Goal: Information Seeking & Learning: Learn about a topic

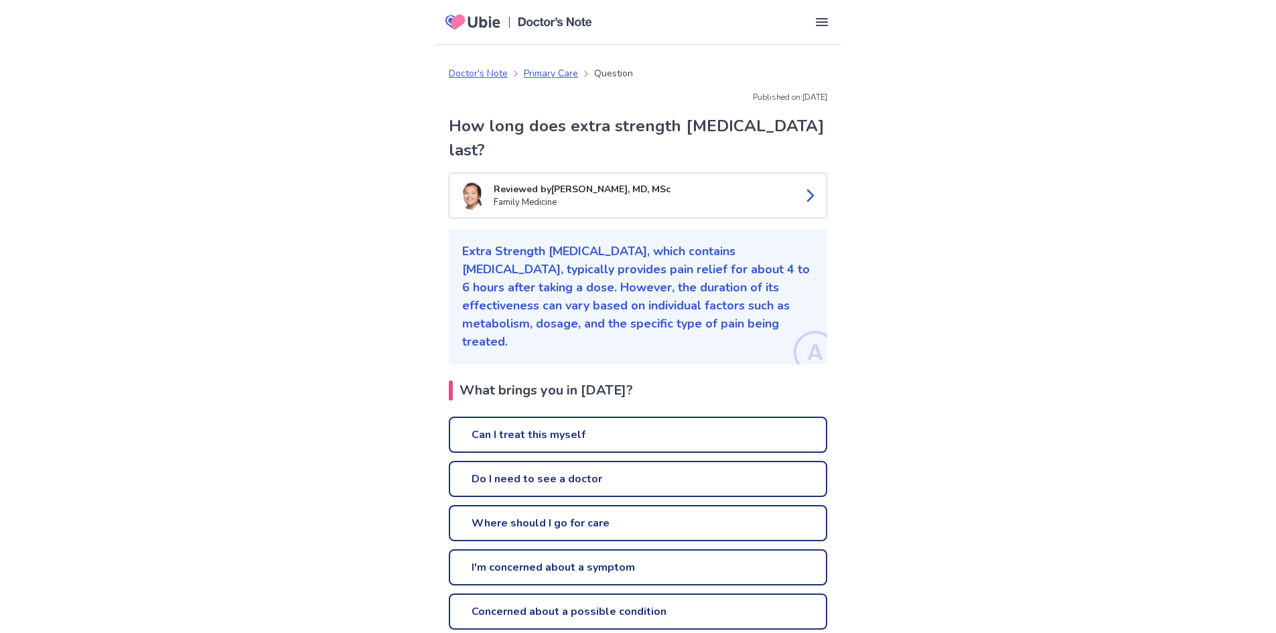
click at [622, 417] on link "Can I treat this myself" at bounding box center [638, 435] width 379 height 36
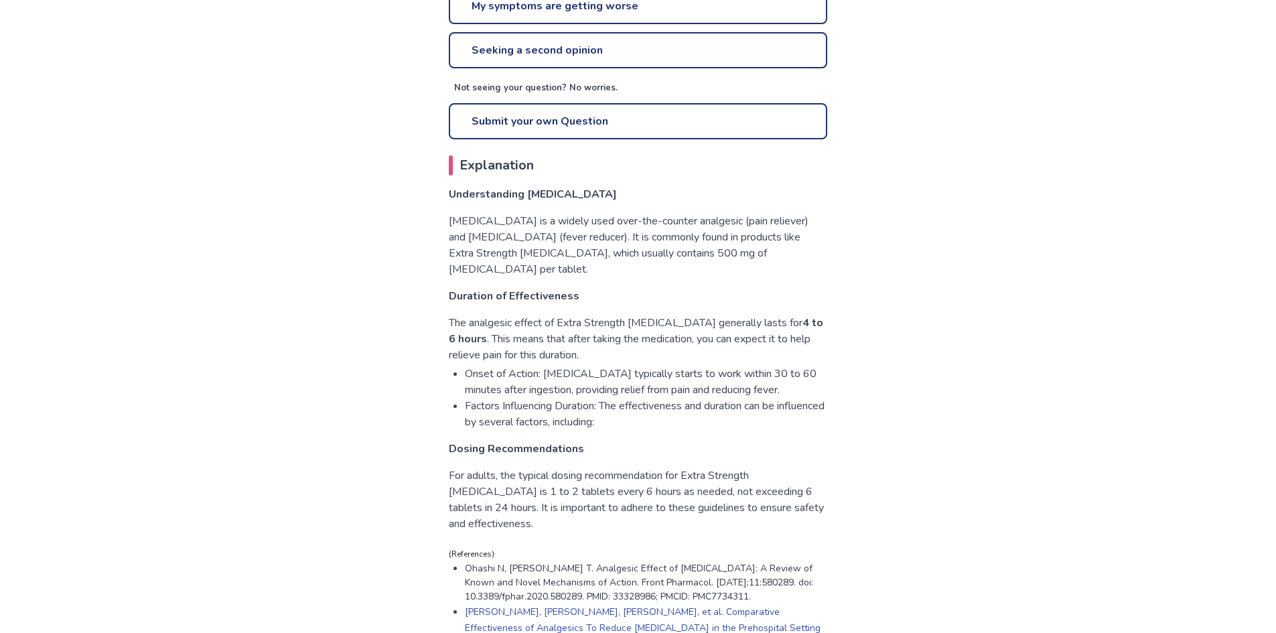
scroll to position [670, 0]
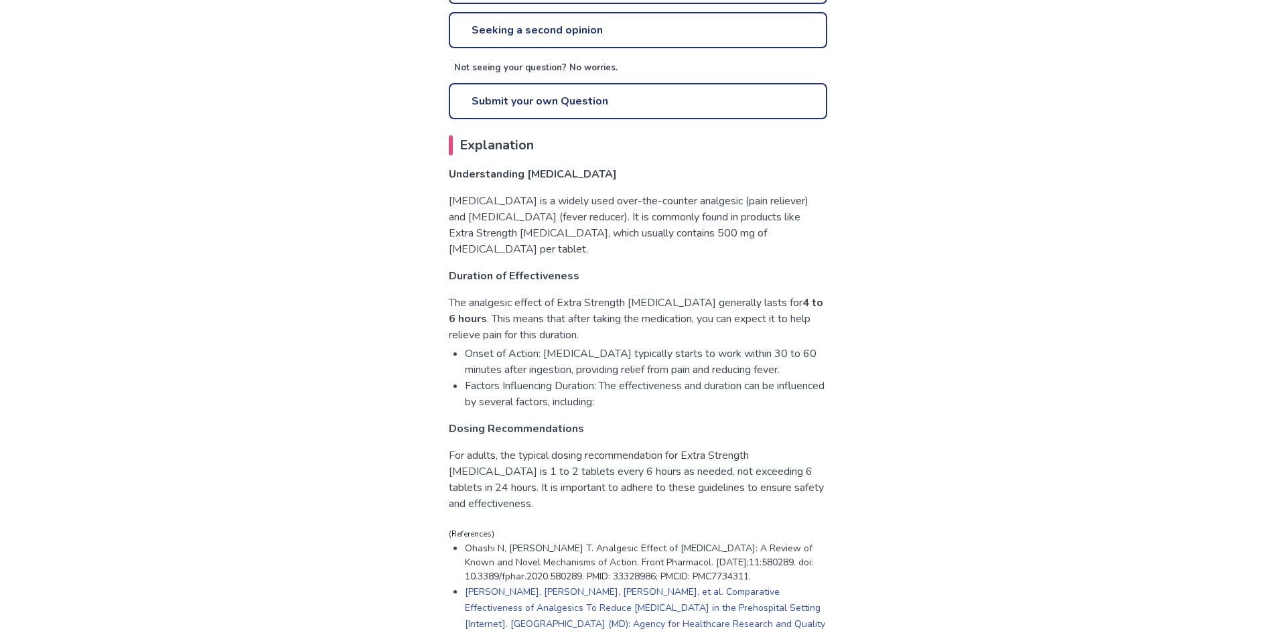
click at [632, 378] on li "Factors Influencing Duration: The effectiveness and duration can be influenced …" at bounding box center [646, 394] width 362 height 32
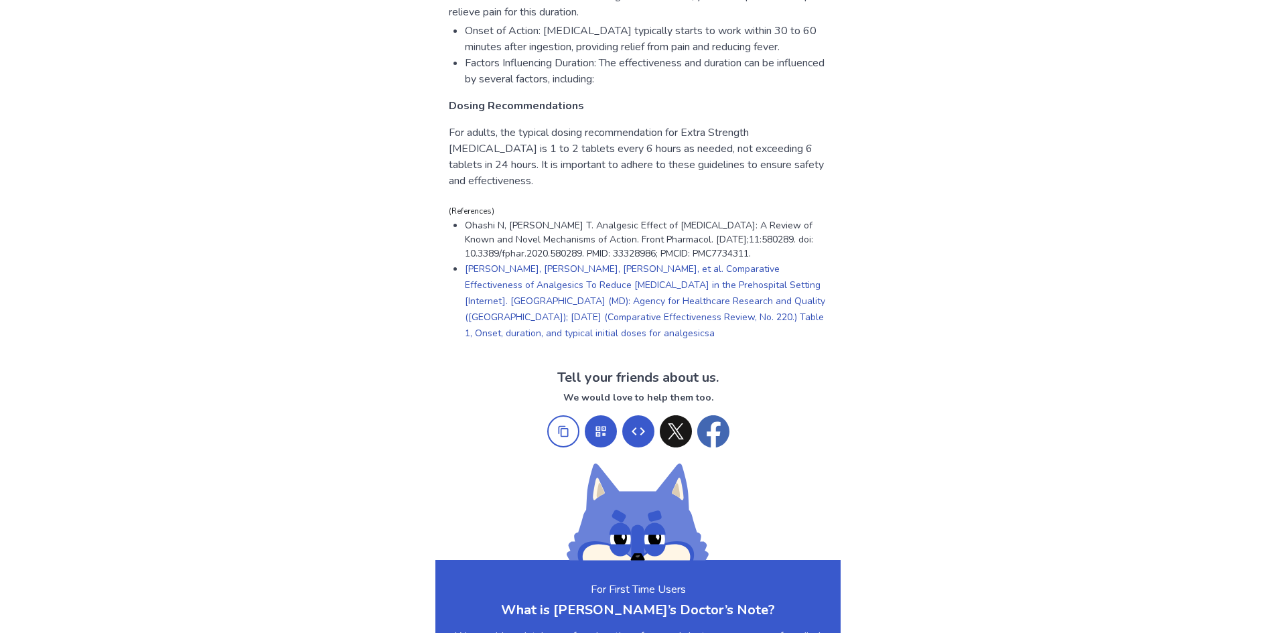
scroll to position [1005, 0]
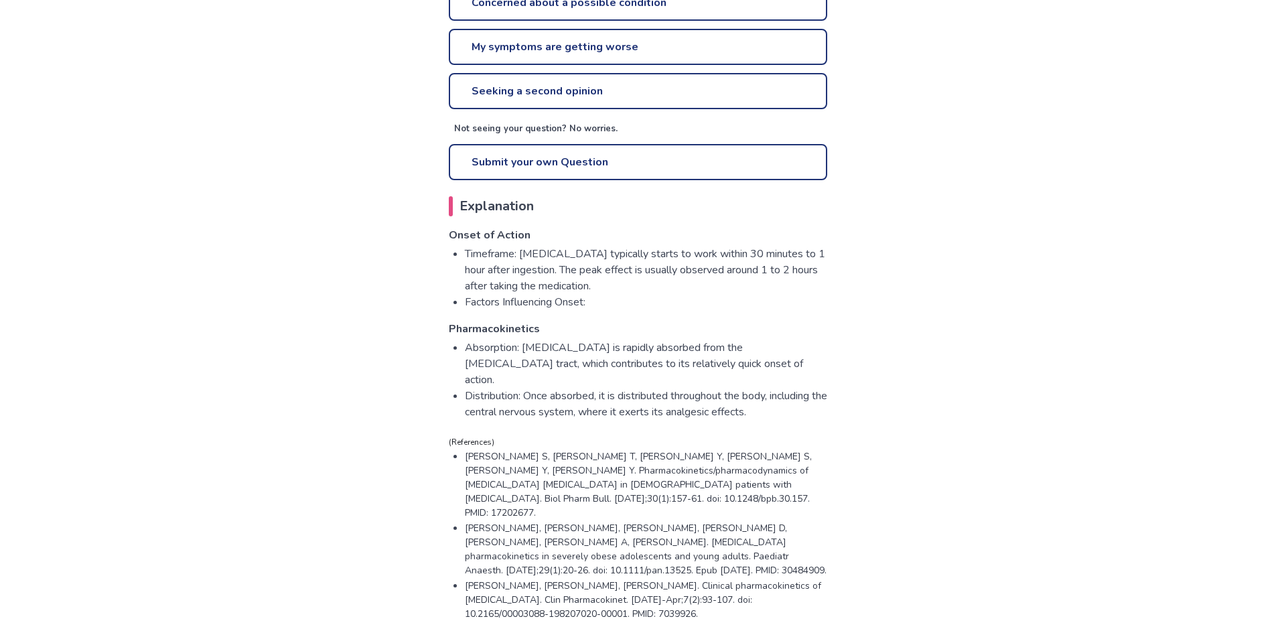
scroll to position [603, 0]
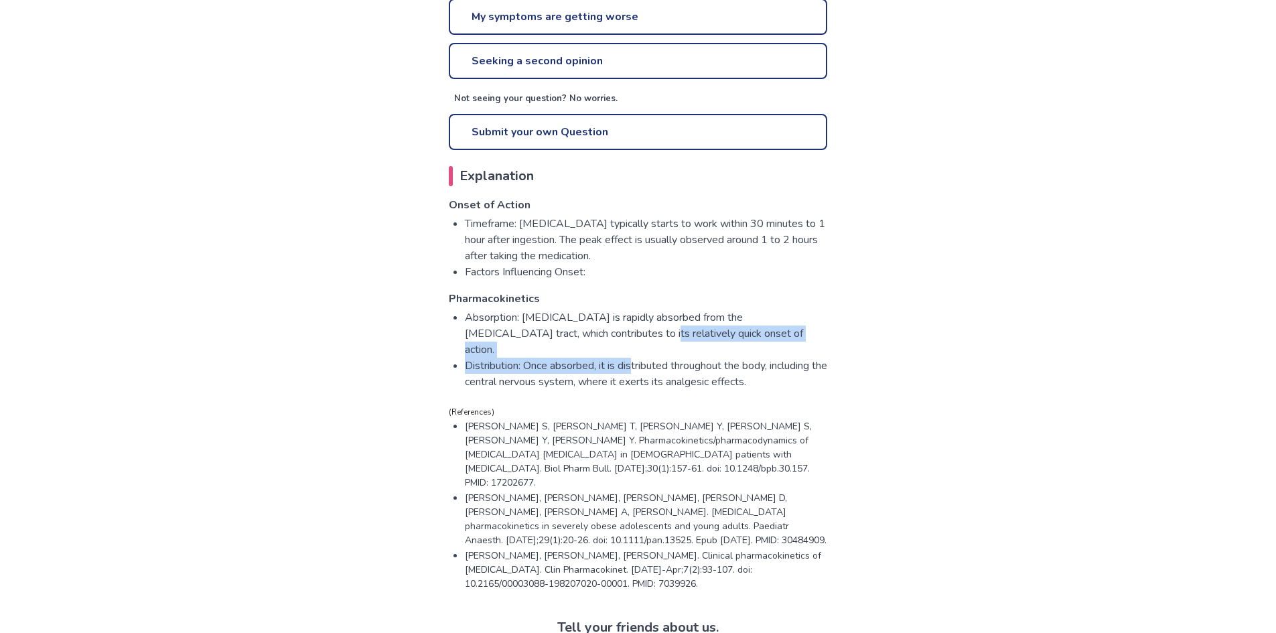
drag, startPoint x: 592, startPoint y: 315, endPoint x: 636, endPoint y: 338, distance: 50.6
click at [636, 338] on ul "Absorption: Acetaminophen is rapidly absorbed from the gastrointestinal tract, …" at bounding box center [638, 350] width 379 height 80
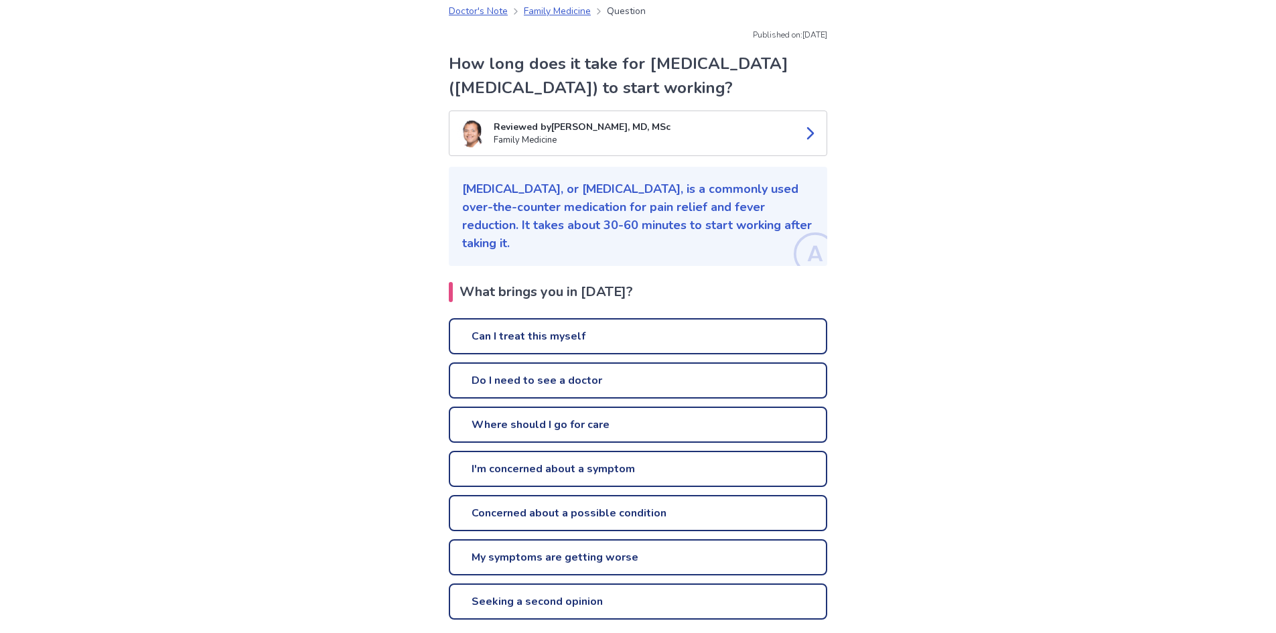
scroll to position [0, 0]
